Goal: Find specific page/section: Find specific page/section

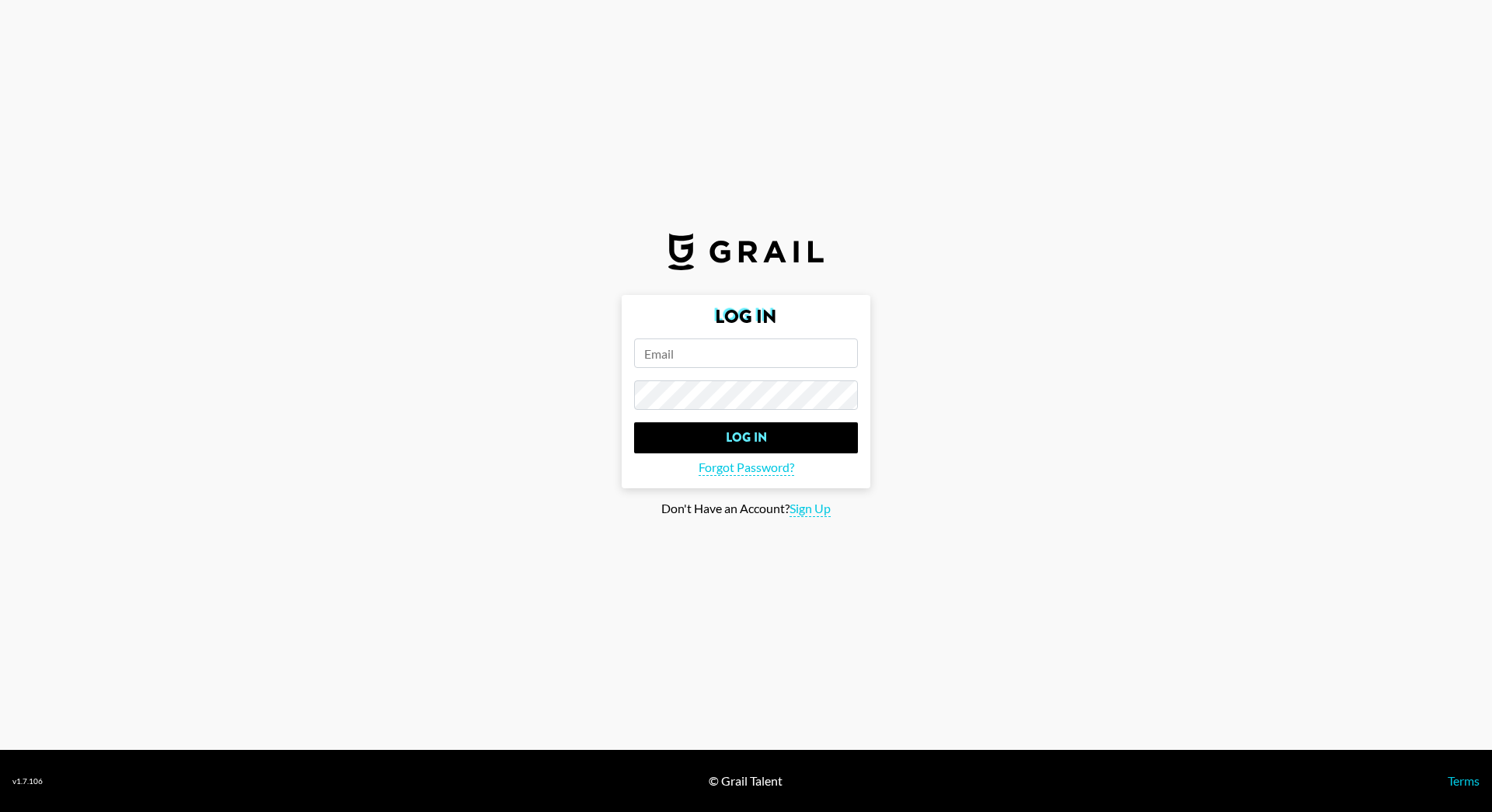
click at [668, 346] on input "email" at bounding box center [746, 353] width 224 height 29
click at [738, 371] on form "Log In Log In Forgot Password?" at bounding box center [746, 392] width 249 height 193
click at [699, 362] on input "email" at bounding box center [746, 353] width 224 height 29
type input "oscar.prentis@grail-talent.com"
click at [634, 423] on input "Log In" at bounding box center [746, 438] width 224 height 31
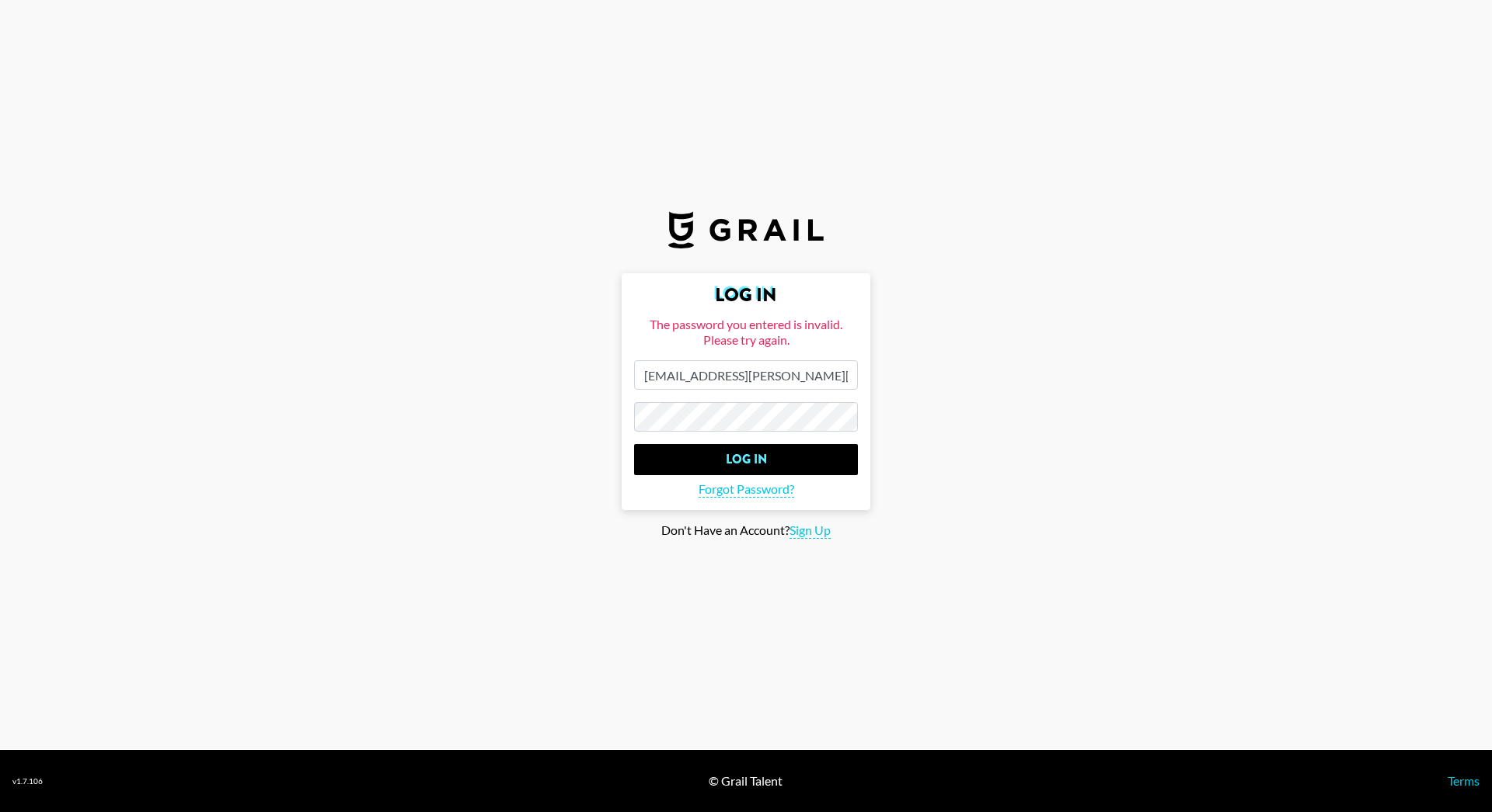
click at [634, 444] on input "Log In" at bounding box center [746, 459] width 224 height 31
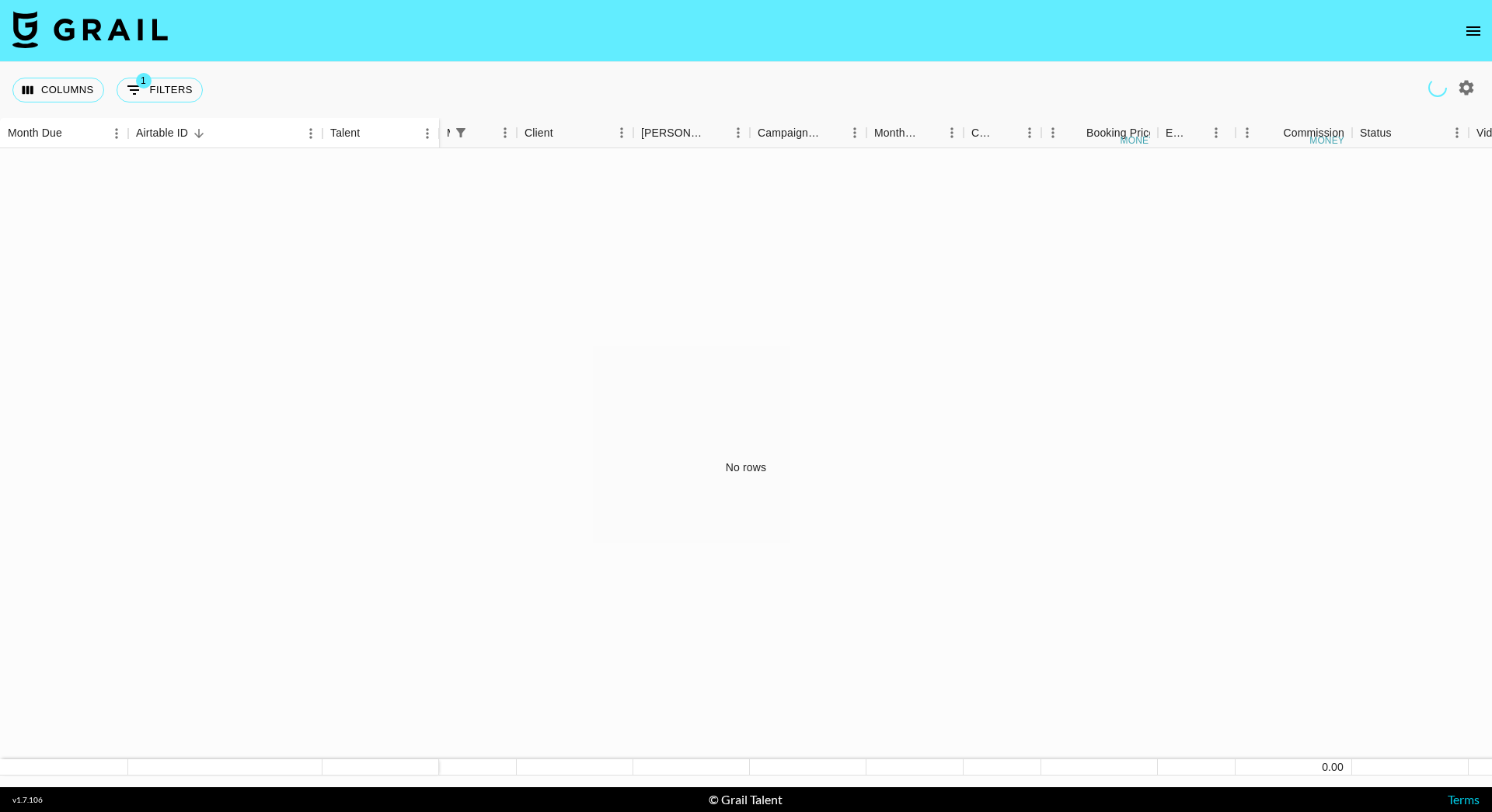
click at [1476, 34] on icon "open drawer" at bounding box center [1473, 30] width 14 height 9
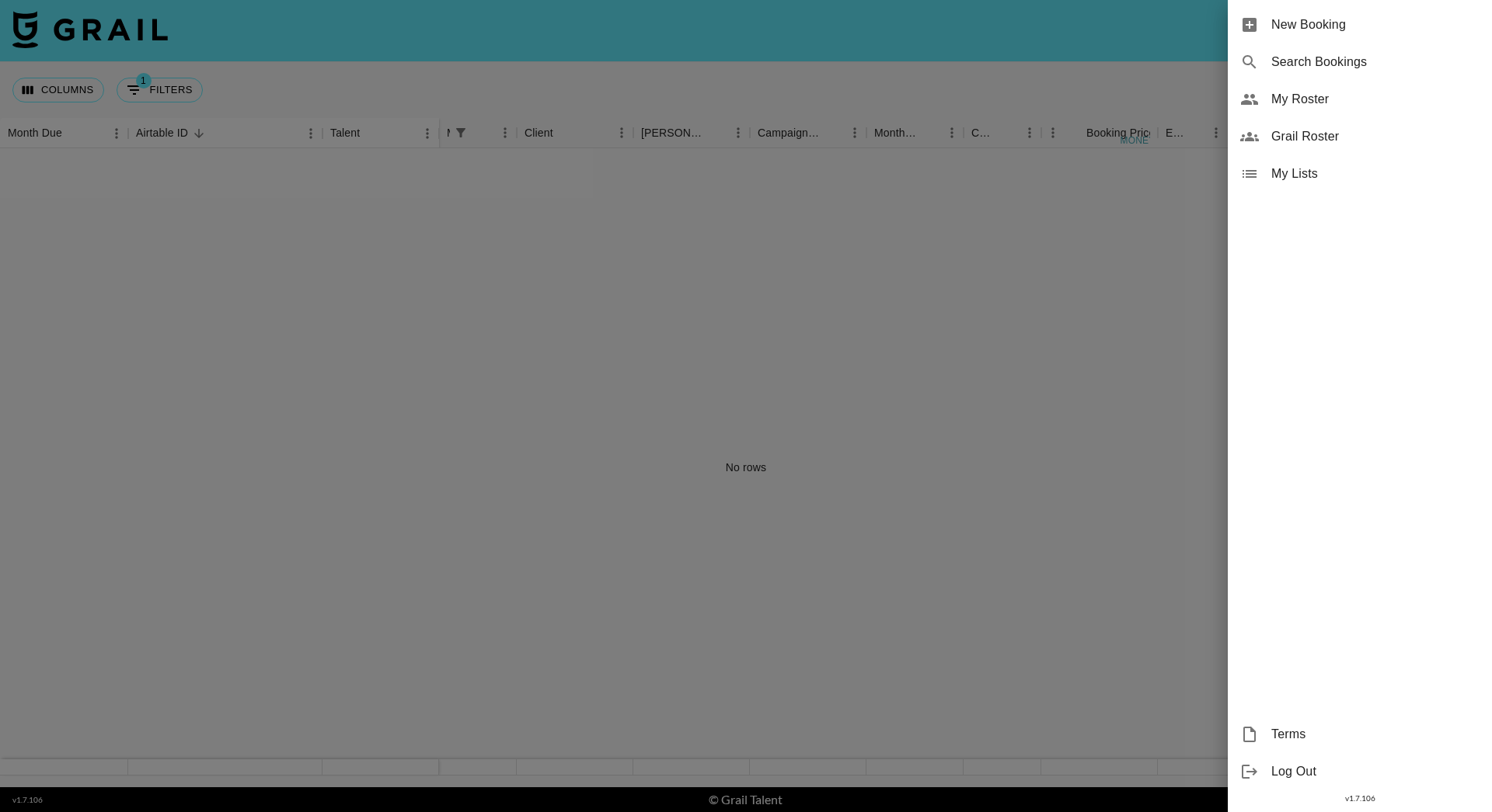
click at [1341, 56] on span "Search Bookings" at bounding box center [1375, 62] width 209 height 18
select select "id"
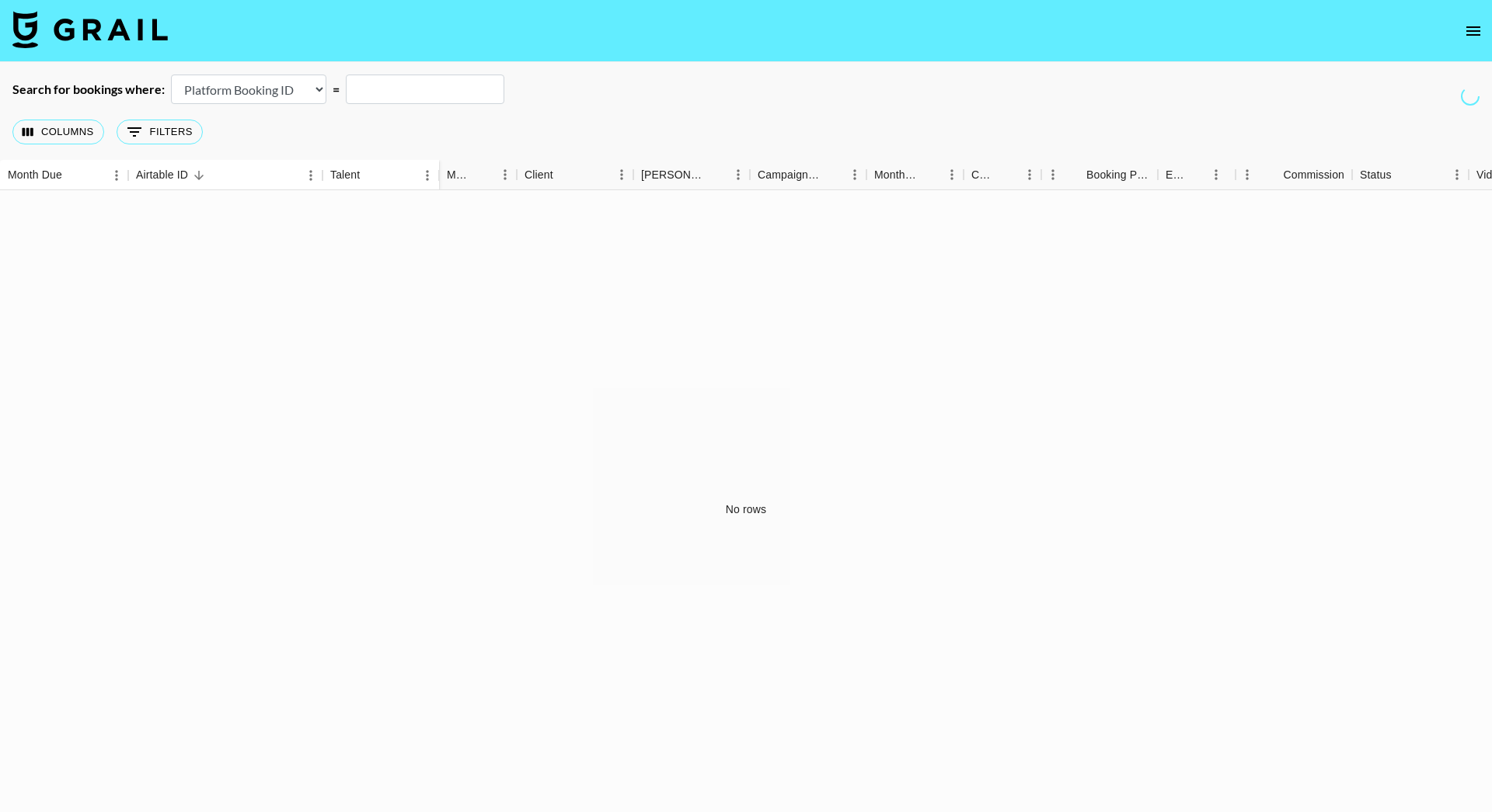
click at [407, 94] on input "text" at bounding box center [425, 89] width 158 height 29
paste input "flexwithsteph"
type input "flexwithsteph"
click at [1473, 22] on icon "open drawer" at bounding box center [1473, 31] width 19 height 18
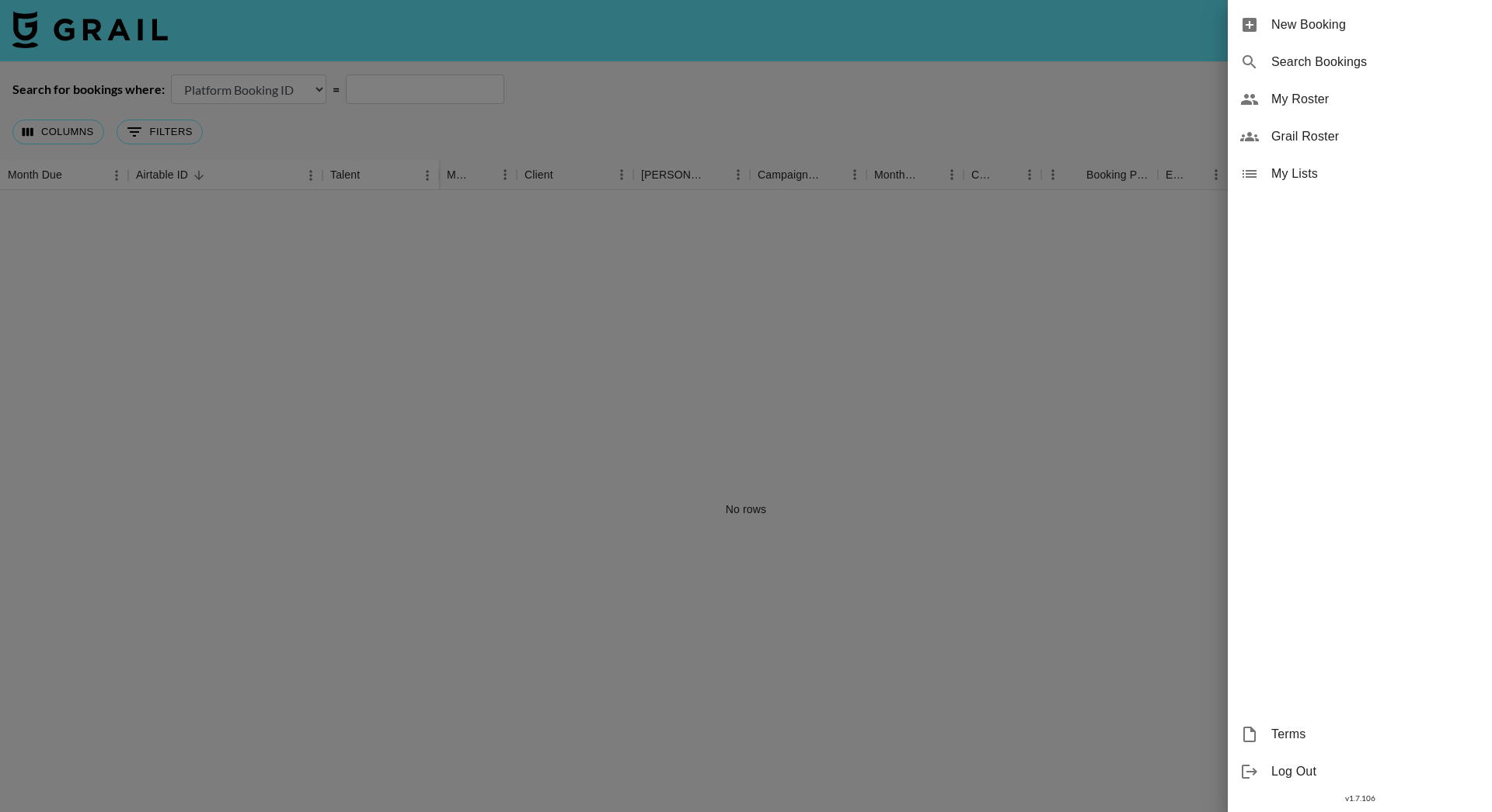
click at [1323, 134] on span "Grail Roster" at bounding box center [1375, 137] width 209 height 18
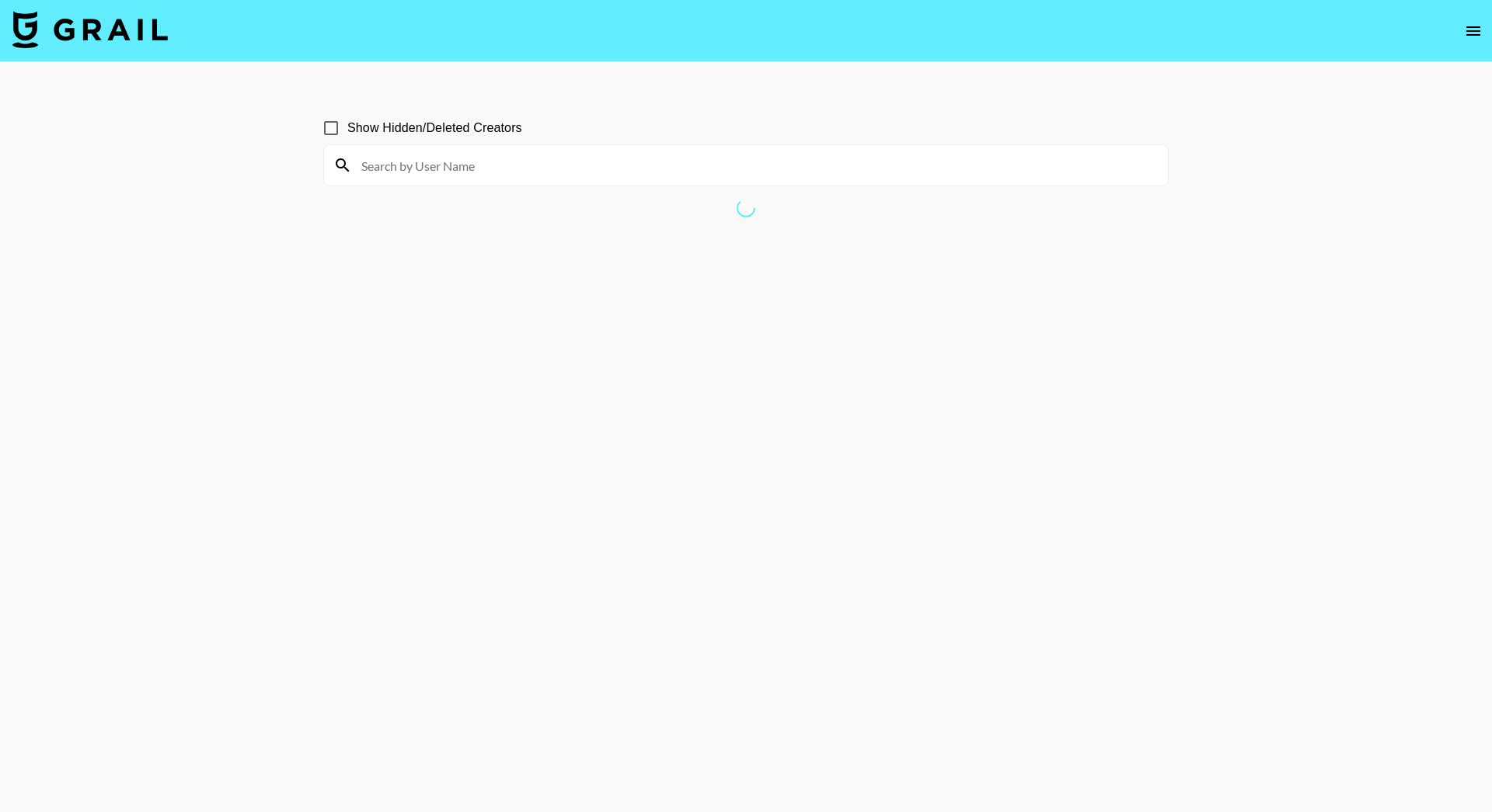
click at [442, 160] on input at bounding box center [755, 166] width 807 height 25
paste input "flexwithsteph"
type input "flexwithsteph"
click at [487, 164] on input "flexwithsteph" at bounding box center [755, 166] width 807 height 25
click at [458, 161] on input "flexwithsteph" at bounding box center [755, 166] width 807 height 25
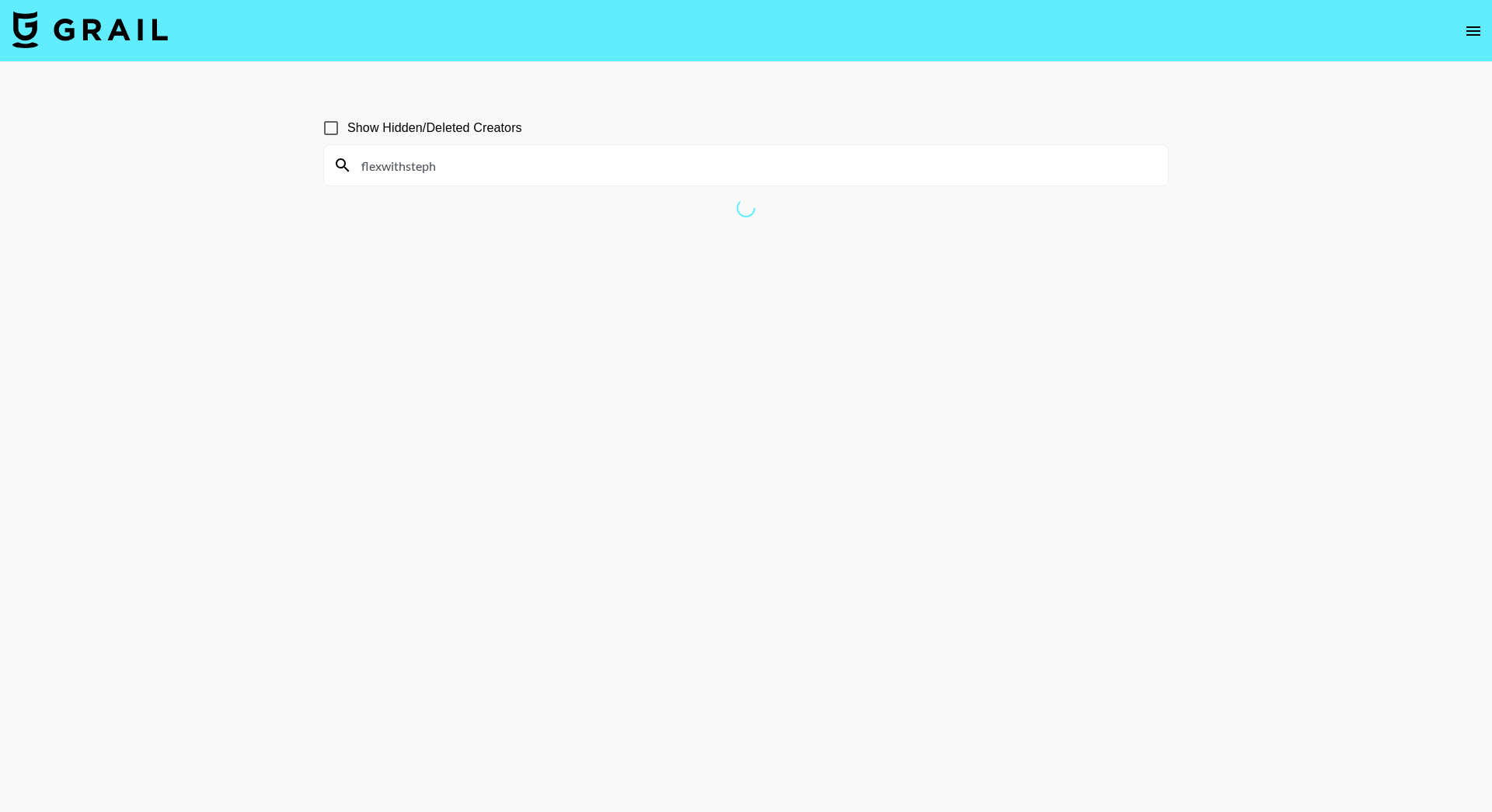
click at [426, 165] on input "flexwithsteph" at bounding box center [755, 166] width 807 height 25
click at [521, 176] on input "flexwithsteph" at bounding box center [755, 166] width 807 height 25
click at [444, 173] on input "flexwithsteph" at bounding box center [755, 166] width 807 height 25
click at [439, 162] on input "flexwithsteph" at bounding box center [755, 166] width 807 height 25
click at [409, 168] on input "flexwithsteph" at bounding box center [755, 166] width 807 height 25
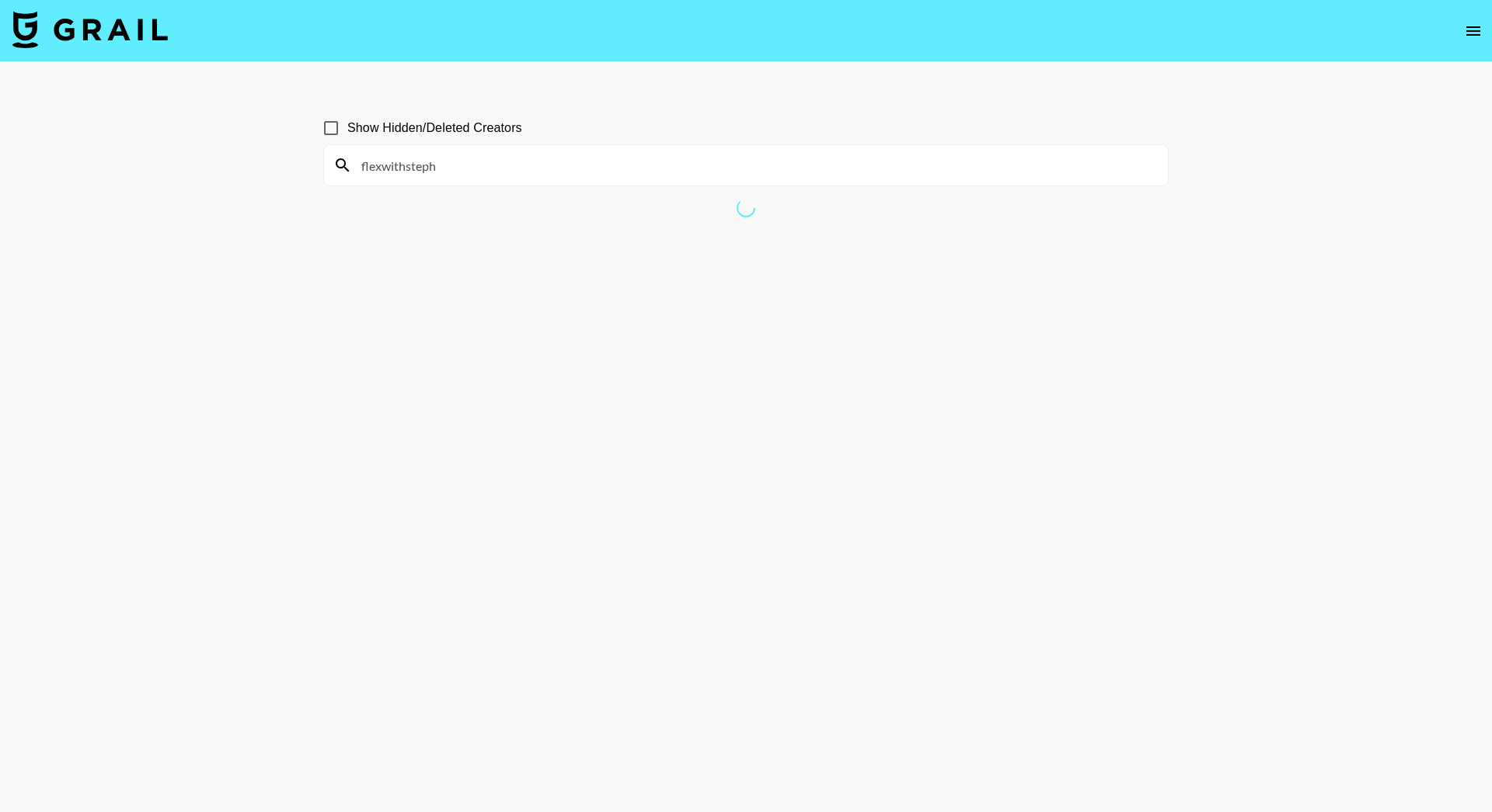
click at [336, 126] on input "Show Hidden/Deleted Creators" at bounding box center [331, 128] width 33 height 33
click at [331, 128] on input "Show Hidden/Deleted Creators" at bounding box center [331, 128] width 33 height 33
checkbox input "false"
click at [394, 182] on div "flexwithsteph" at bounding box center [745, 166] width 844 height 40
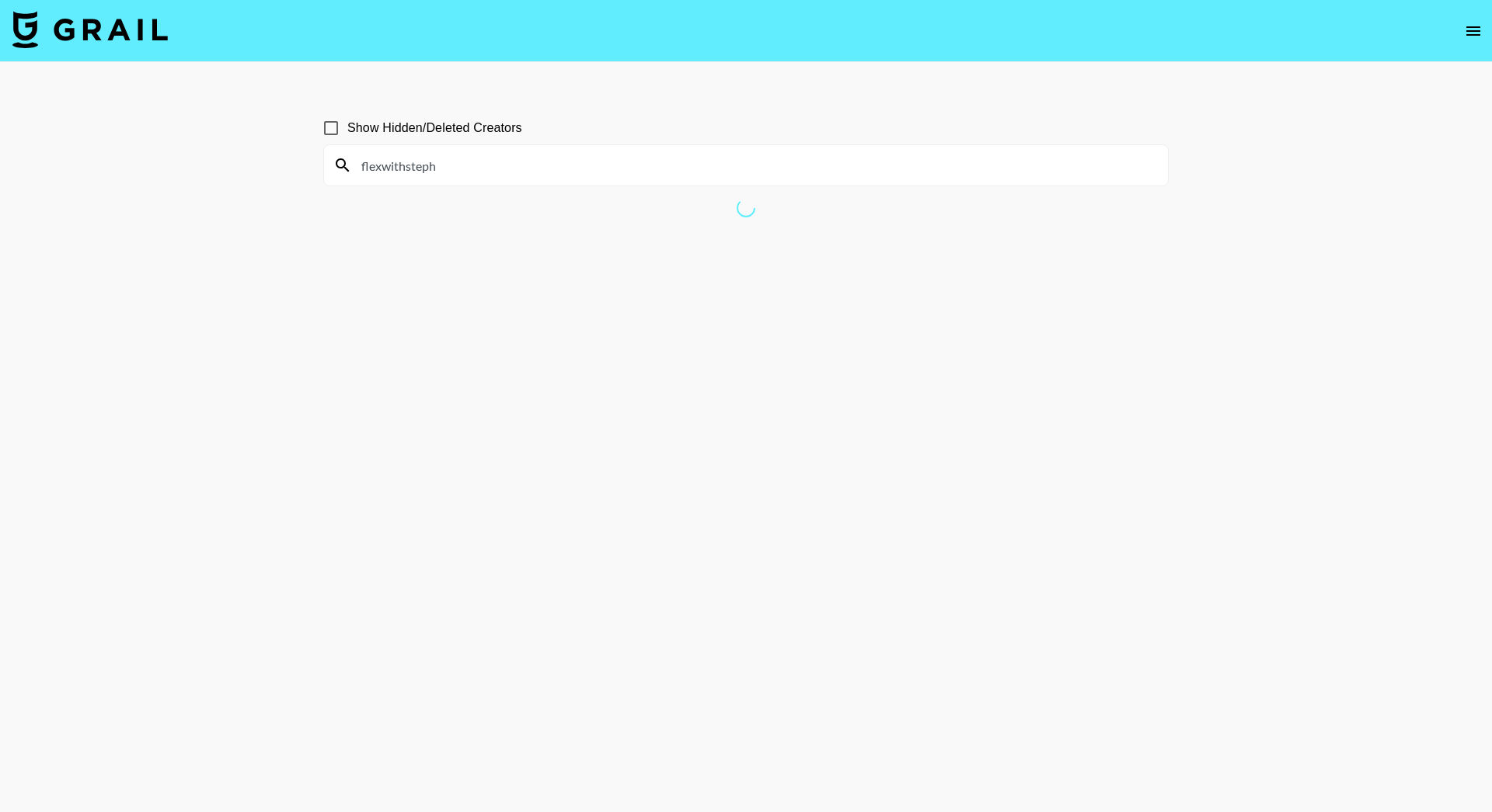
click at [405, 164] on input "flexwithsteph" at bounding box center [755, 166] width 807 height 25
click at [408, 167] on input at bounding box center [755, 166] width 807 height 25
paste input "flexwithsteph"
type input "flexwithsteph"
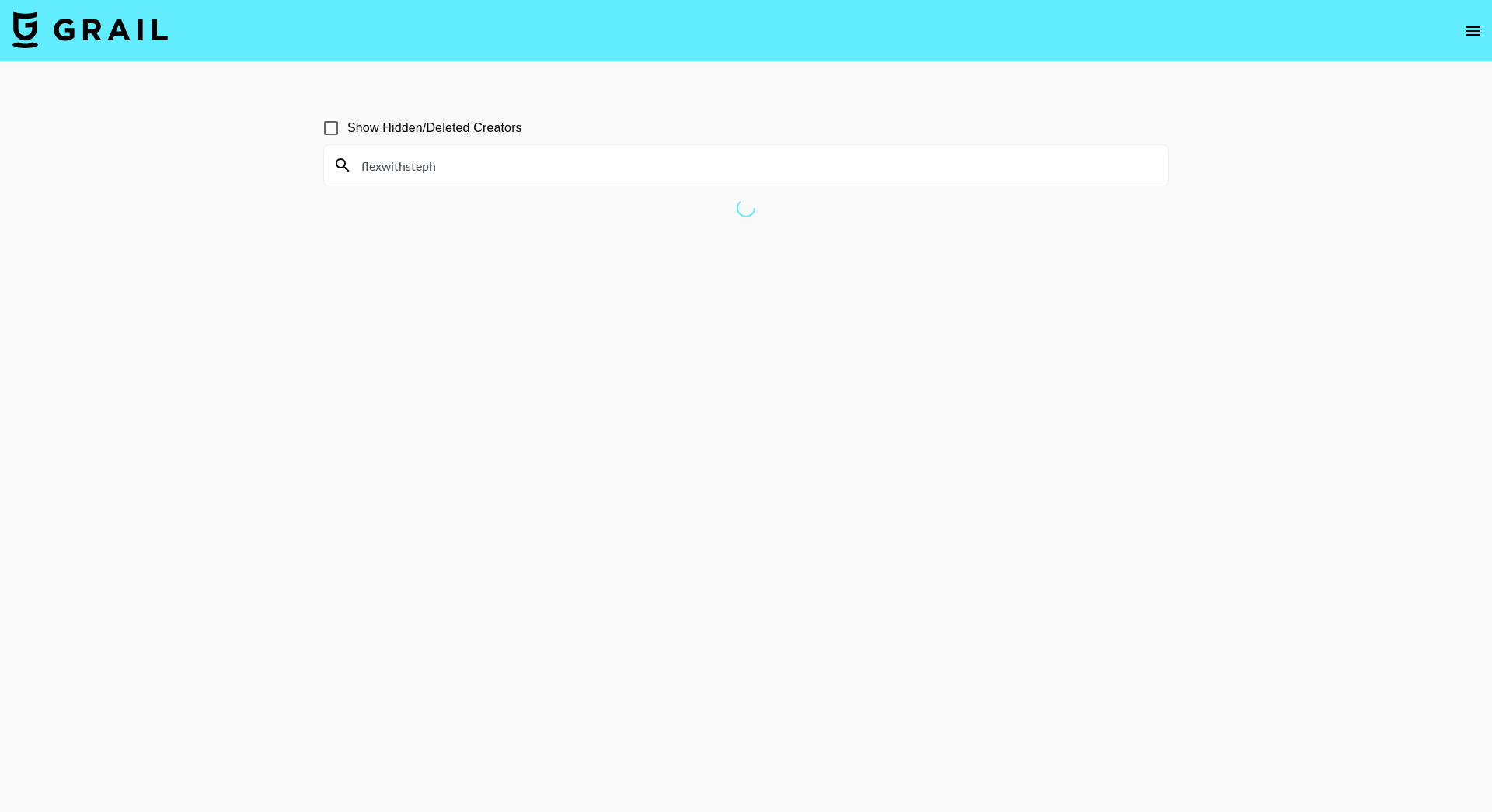
click at [332, 125] on input "Show Hidden/Deleted Creators" at bounding box center [331, 128] width 33 height 33
click at [496, 166] on input "flexwithsteph" at bounding box center [755, 166] width 807 height 25
click at [329, 125] on input "Show Hidden/Deleted Creators" at bounding box center [331, 128] width 33 height 33
click at [333, 124] on input "Show Hidden/Deleted Creators" at bounding box center [331, 128] width 33 height 33
click at [1475, 27] on icon "open drawer" at bounding box center [1473, 30] width 14 height 9
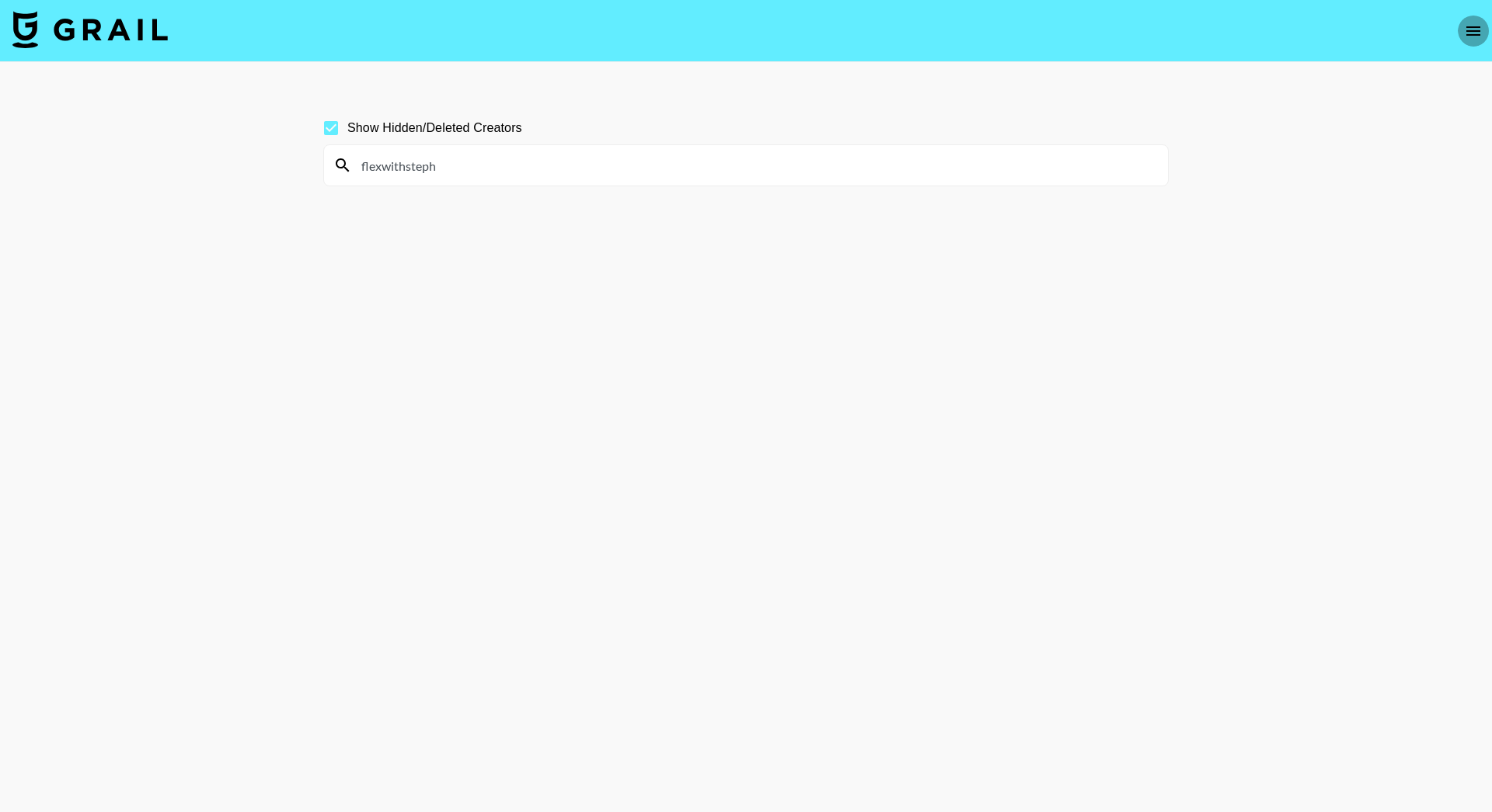
click at [1473, 29] on icon "open drawer" at bounding box center [1473, 30] width 14 height 9
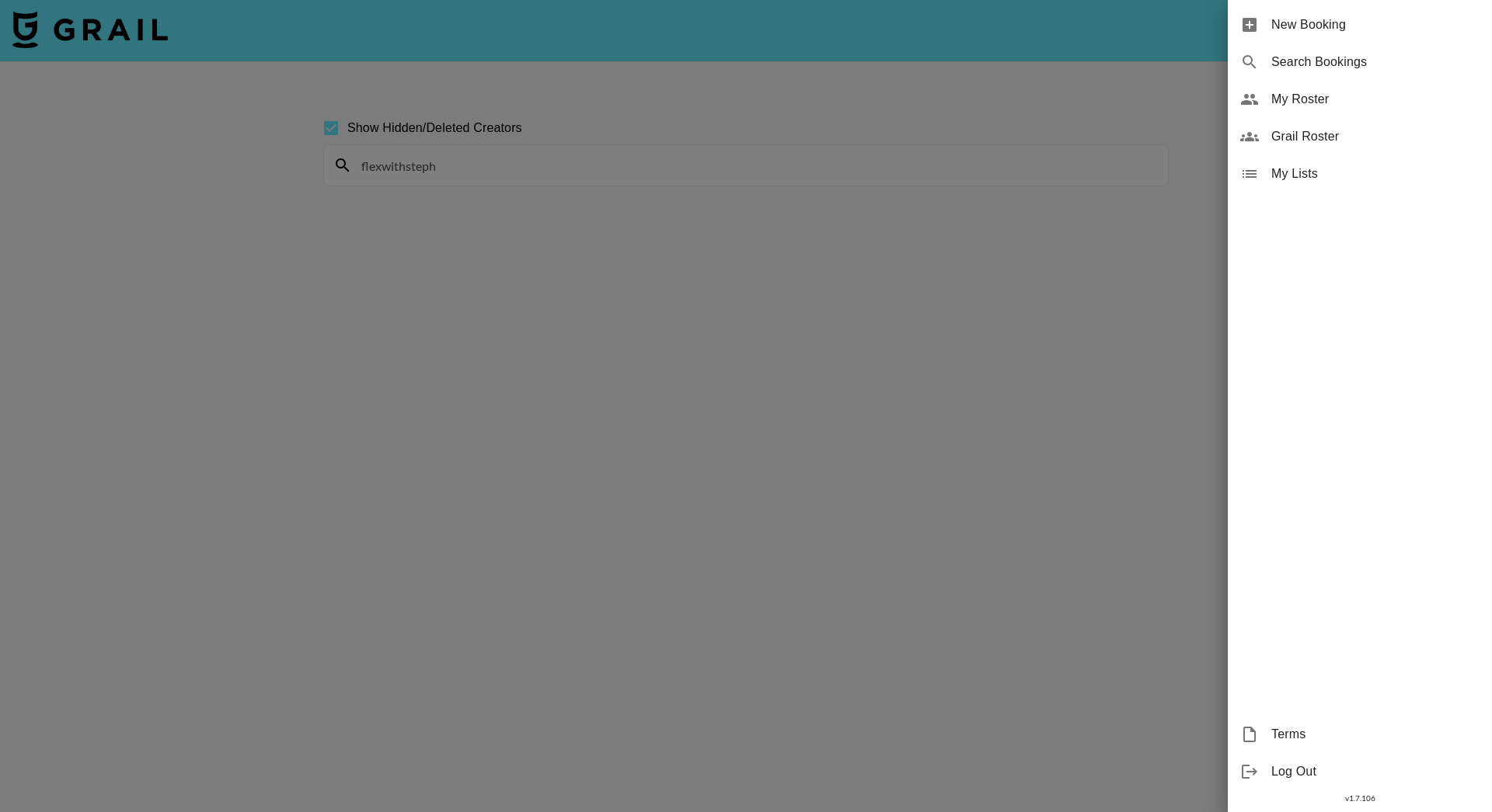
click at [1128, 221] on div at bounding box center [746, 406] width 1492 height 812
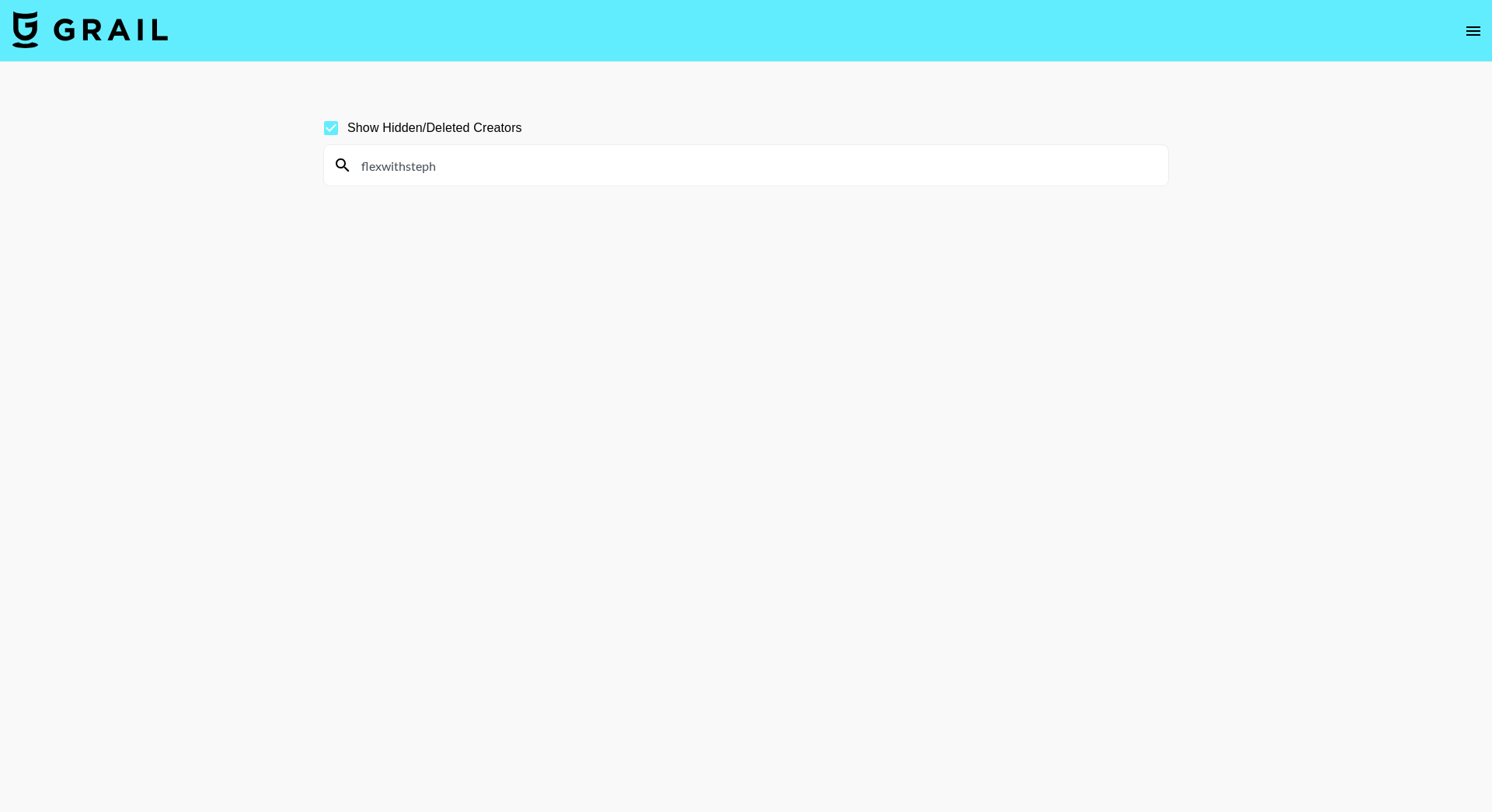
click at [167, 321] on main "Show Hidden/Deleted Creators flexwithsteph" at bounding box center [746, 443] width 1492 height 762
click at [437, 158] on input "flexwithsteph" at bounding box center [755, 166] width 807 height 25
click at [332, 128] on input "Show Hidden/Deleted Creators" at bounding box center [331, 128] width 33 height 33
checkbox input "false"
click at [429, 160] on input "flexwithsteph" at bounding box center [755, 166] width 807 height 25
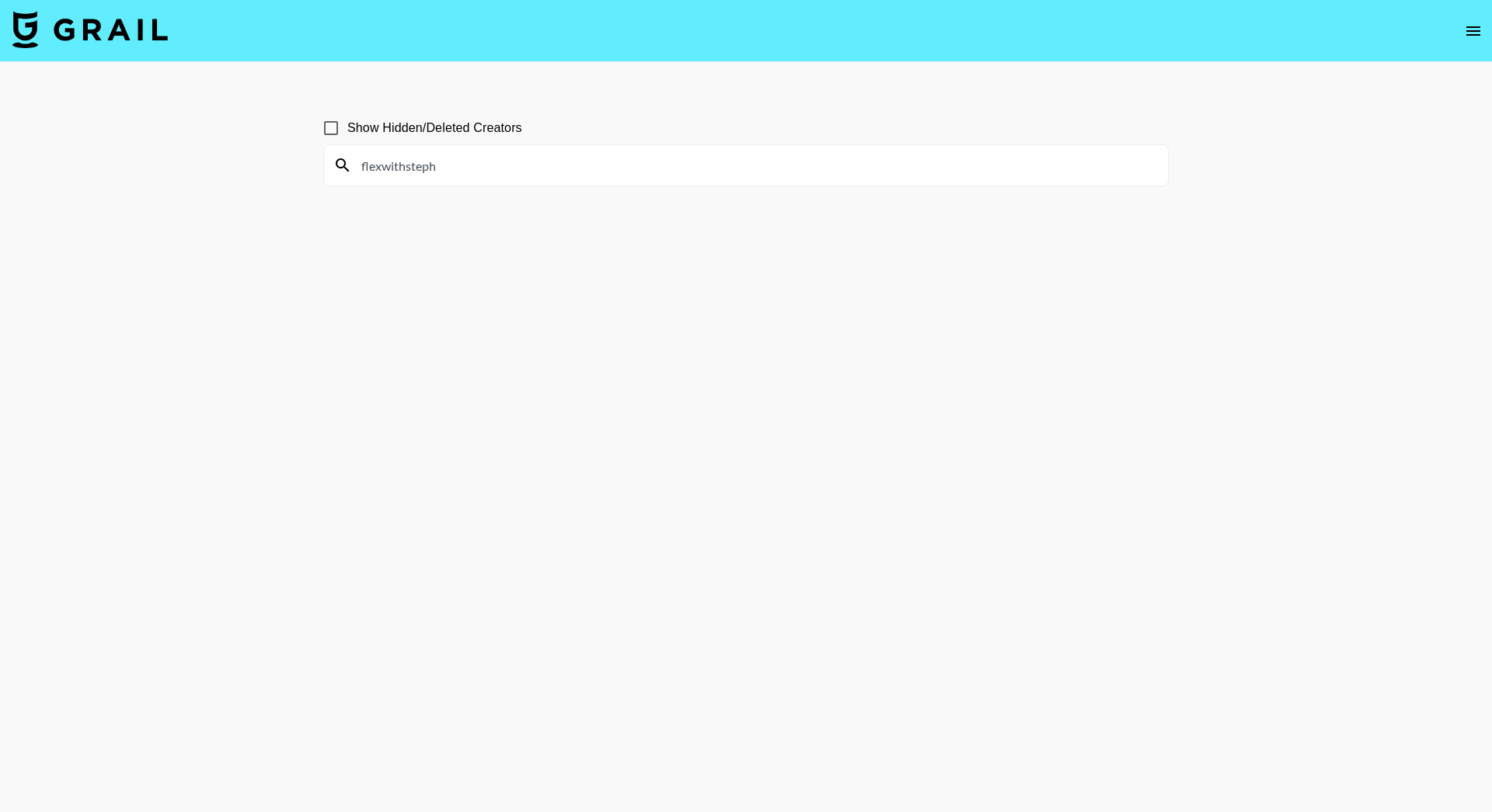
click at [463, 168] on input "flexwithsteph" at bounding box center [755, 166] width 807 height 25
type input "flexwithsteph"
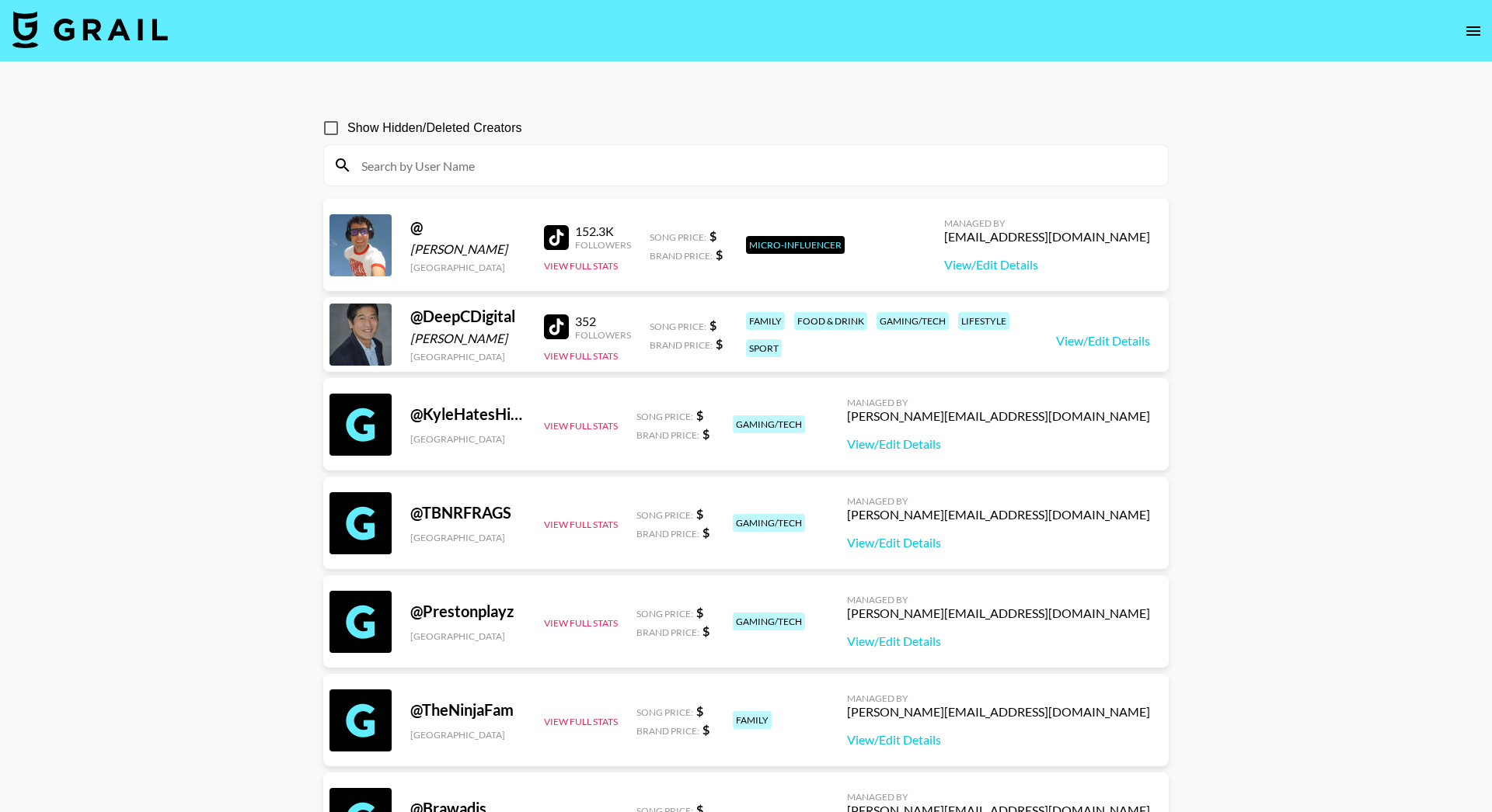
click at [598, 171] on input at bounding box center [755, 166] width 807 height 25
paste input "flexwithsteph"
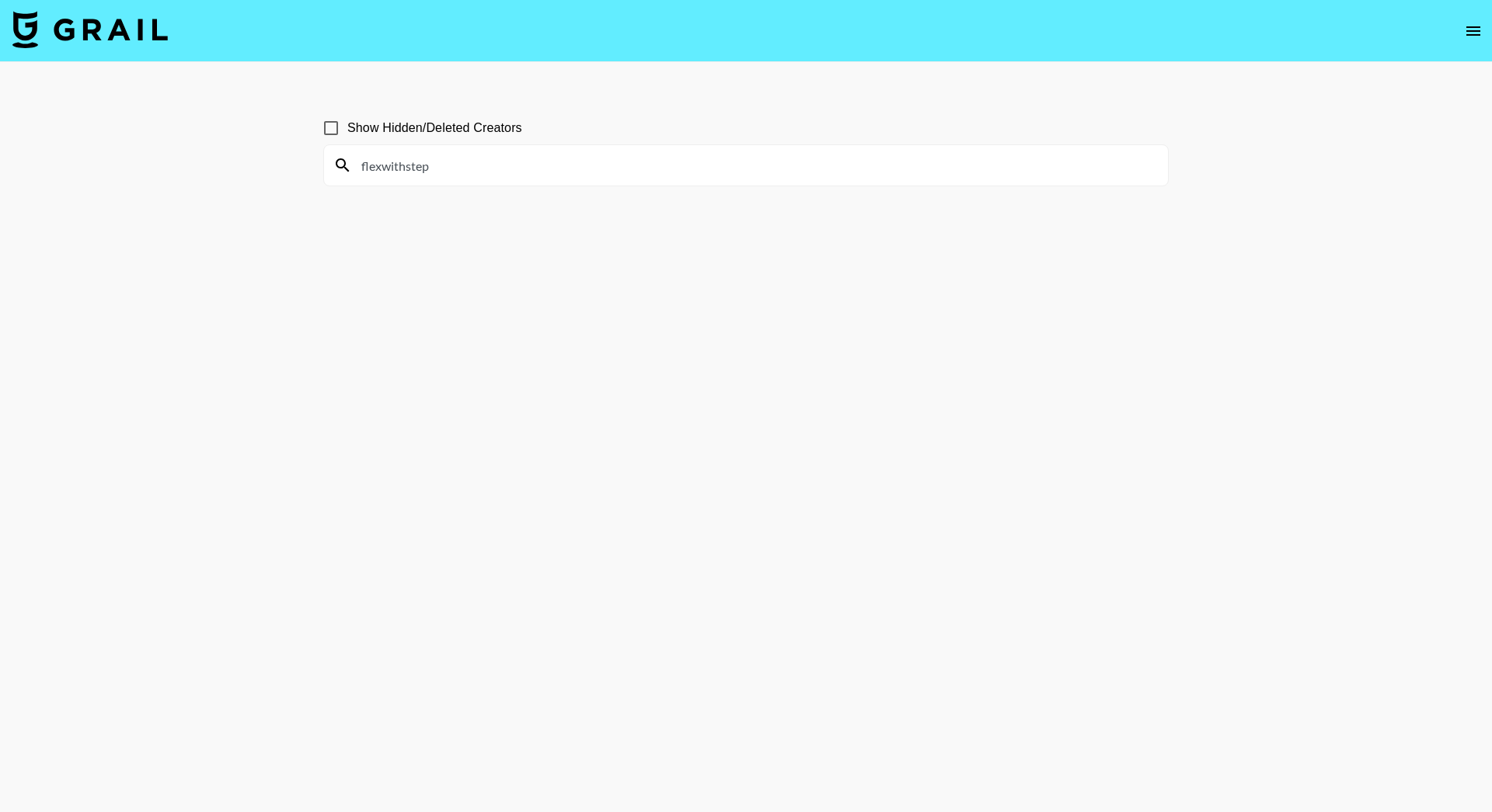
type input "flexwithste"
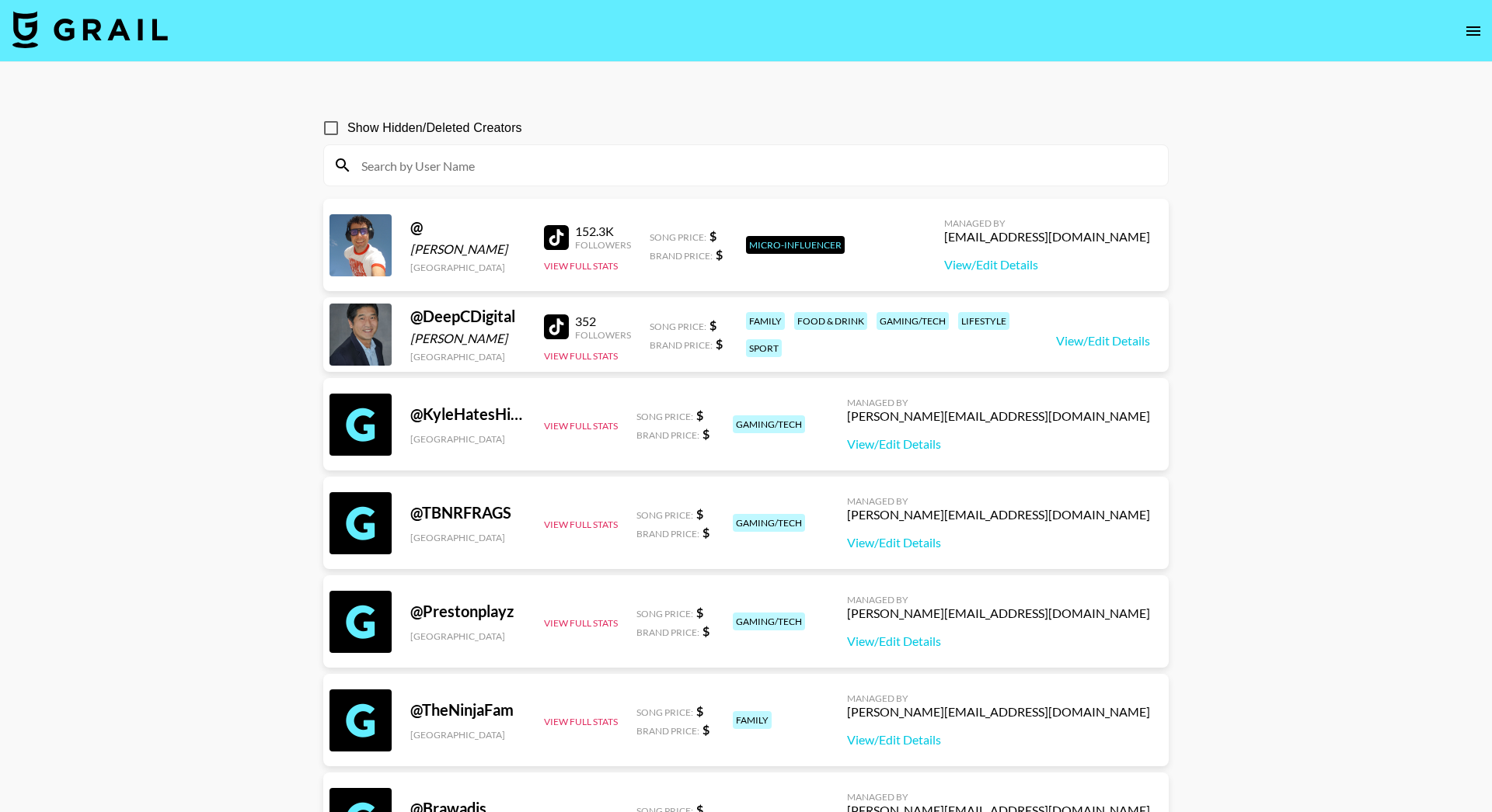
click at [1478, 3] on nav at bounding box center [746, 31] width 1492 height 62
click at [454, 156] on input at bounding box center [755, 166] width 807 height 25
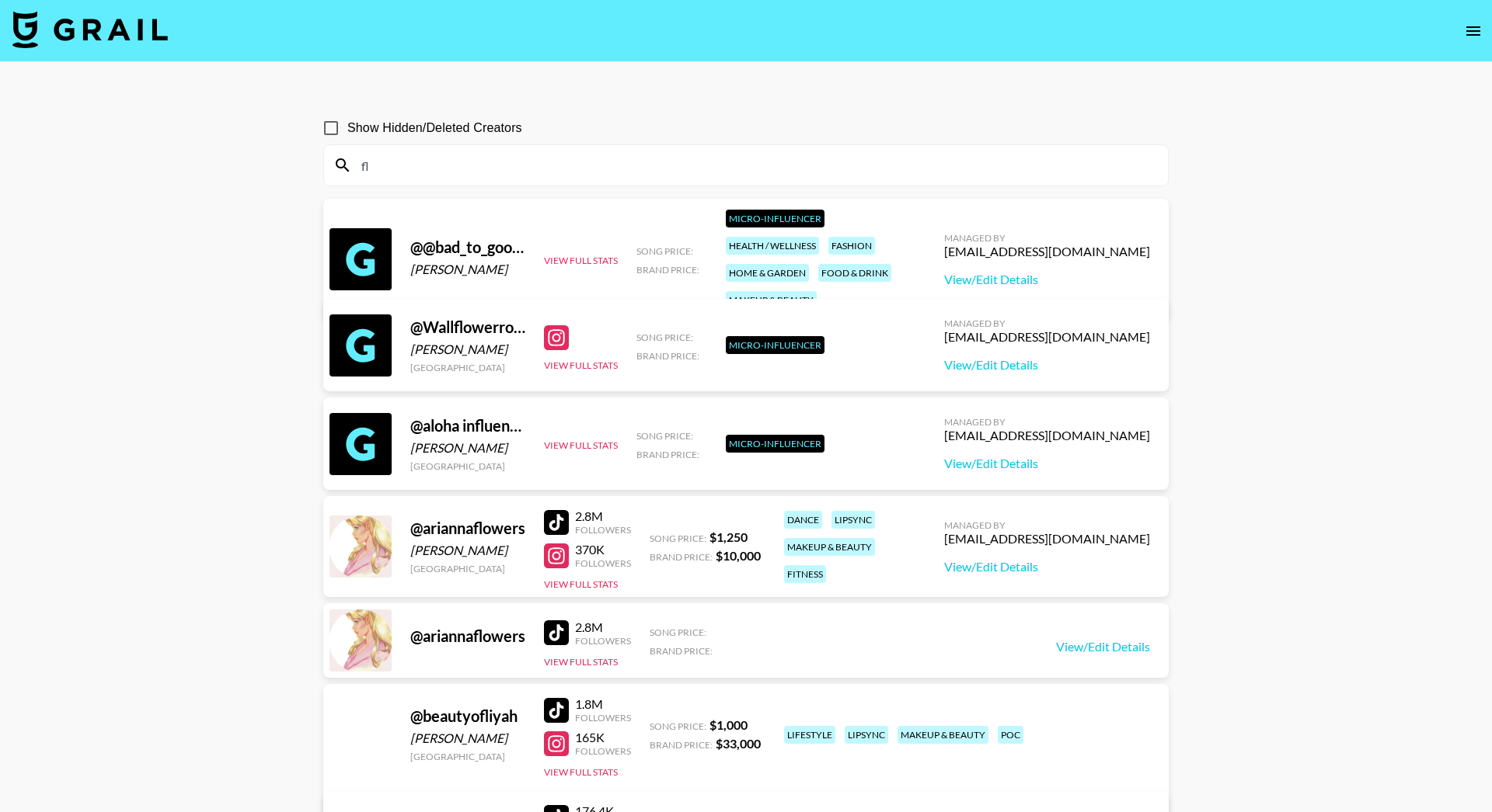
type input "f"
